Goal: Information Seeking & Learning: Learn about a topic

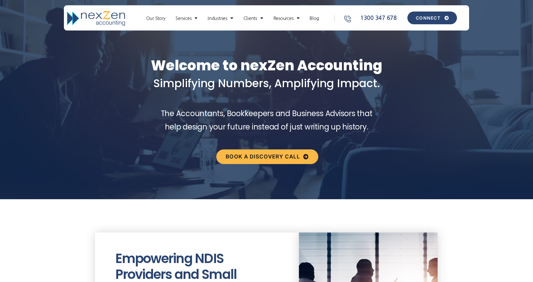
click at [420, 17] on span "CONNECT" at bounding box center [427, 18] width 25 height 4
click at [317, 21] on link "Blog" at bounding box center [314, 18] width 16 height 6
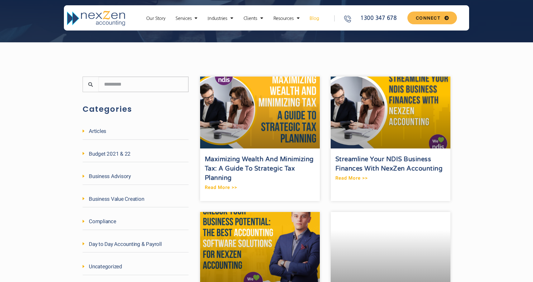
scroll to position [210, 0]
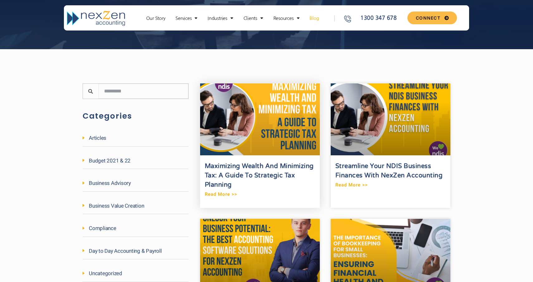
click at [282, 119] on link at bounding box center [260, 119] width 120 height 72
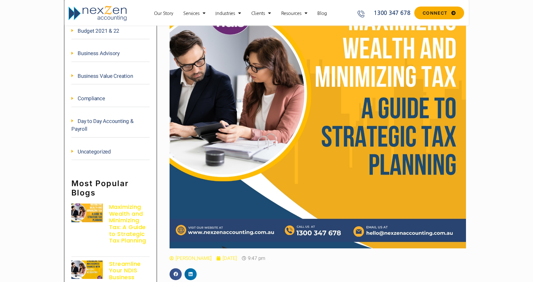
scroll to position [173, 0]
